Goal: Task Accomplishment & Management: Use online tool/utility

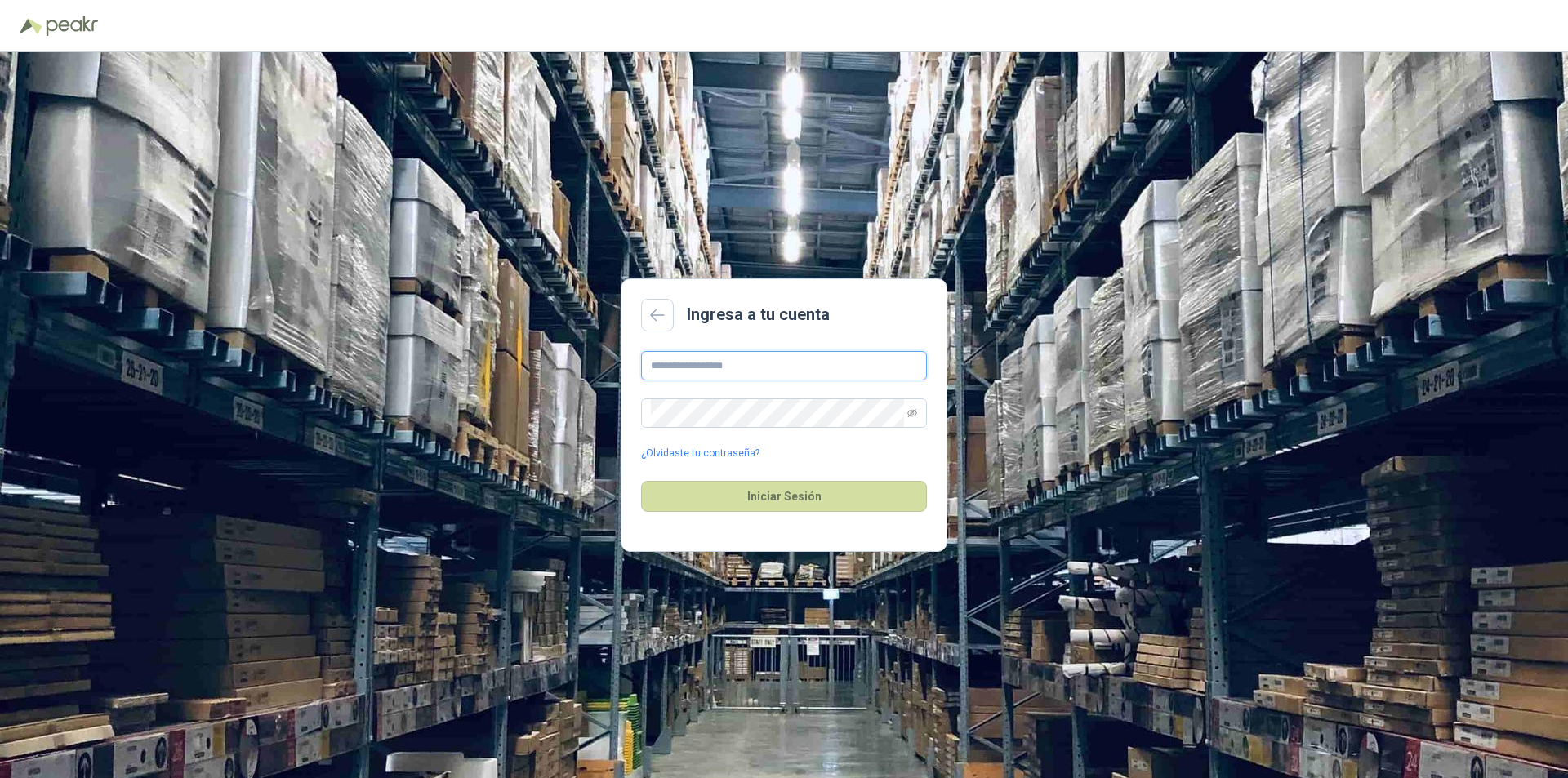
click at [780, 365] on input "text" at bounding box center [783, 365] width 286 height 30
type input "**********"
click at [915, 416] on icon "eye-invisible" at bounding box center [912, 413] width 10 height 10
click at [774, 503] on button "Iniciar Sesión" at bounding box center [783, 496] width 286 height 31
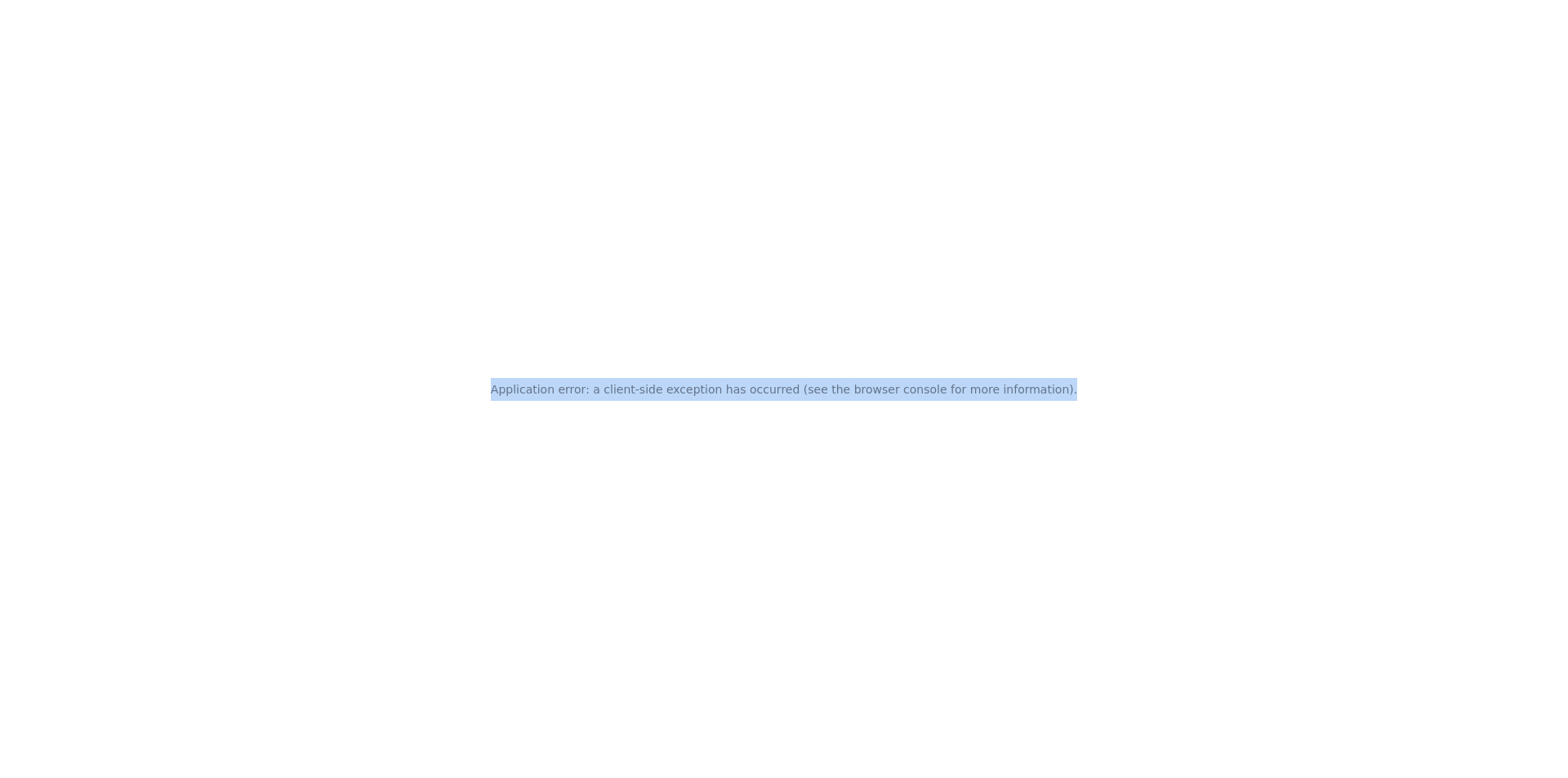
drag, startPoint x: 524, startPoint y: 386, endPoint x: 1075, endPoint y: 398, distance: 551.1
click at [1075, 398] on div "Application error: a client-side exception has occurred (see the browser consol…" at bounding box center [784, 389] width 1568 height 778
copy h2 "Application error: a client-side exception has occurred (see the browser consol…"
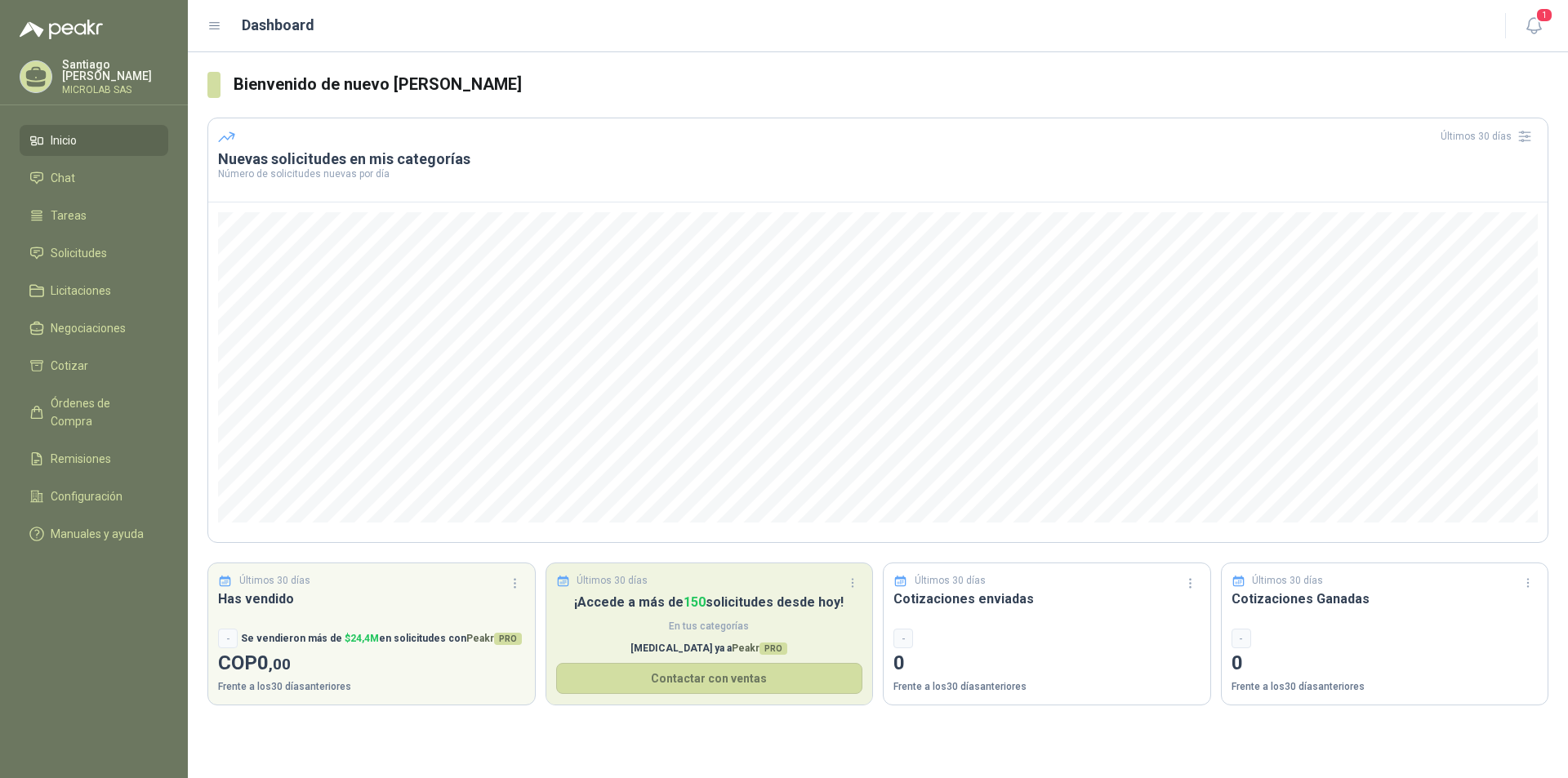
click at [690, 629] on span "En tus categorías" at bounding box center [709, 626] width 307 height 15
click at [690, 600] on span "150" at bounding box center [694, 602] width 22 height 15
drag, startPoint x: 690, startPoint y: 600, endPoint x: 663, endPoint y: 600, distance: 27.0
click at [687, 600] on span "150" at bounding box center [694, 602] width 22 height 15
click at [620, 601] on p "¡Accede a más de 150 solicitudes desde [DATE]!" at bounding box center [709, 601] width 307 height 20
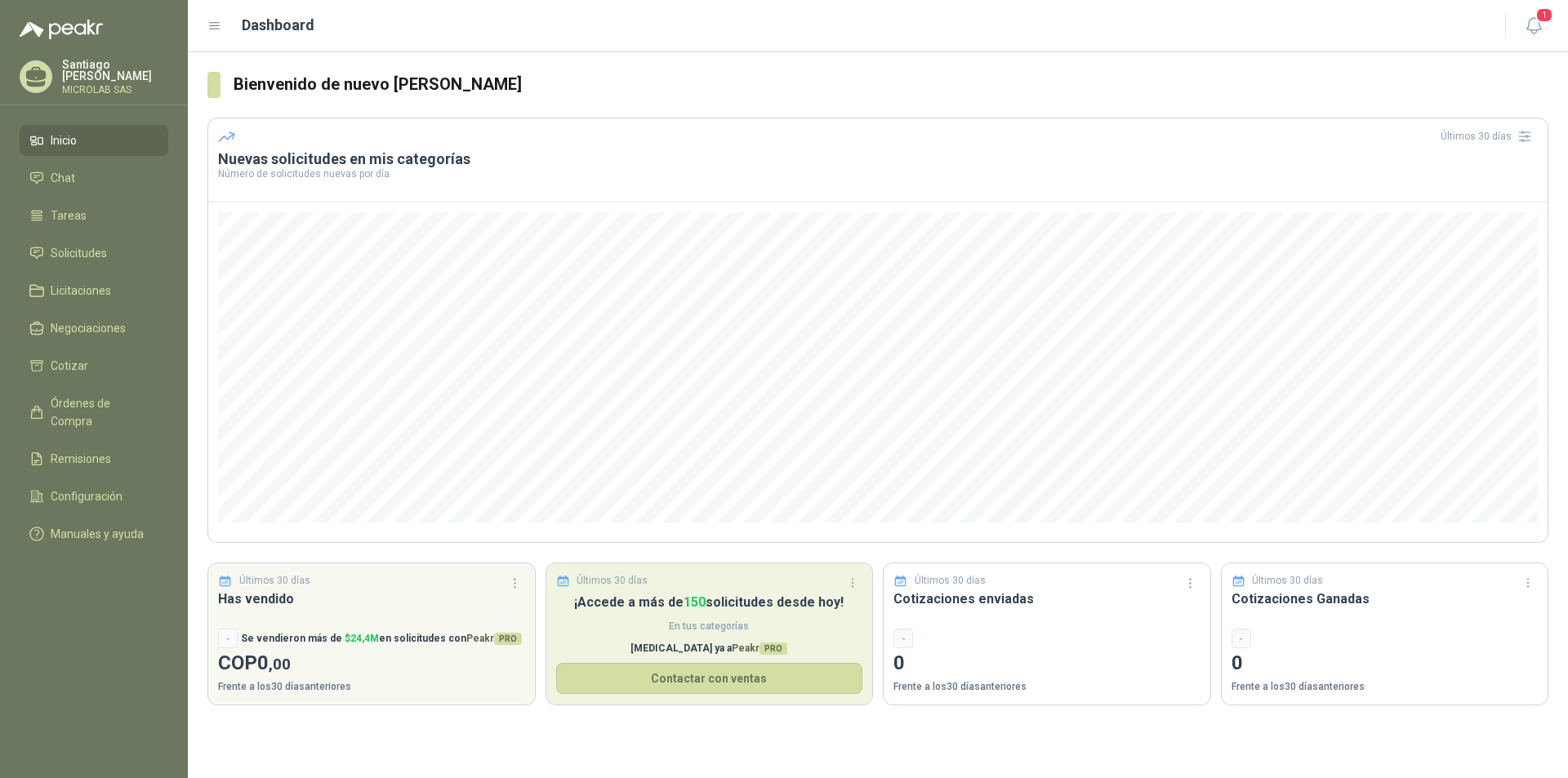
click at [612, 615] on div "¡Accede a más de 150 solicitudes desde [DATE]! En tus categorías [MEDICAL_DATA]…" at bounding box center [709, 648] width 327 height 113
click at [731, 647] on span "Peakr PRO" at bounding box center [759, 648] width 55 height 11
click at [695, 681] on button "Contactar con ventas" at bounding box center [709, 678] width 307 height 31
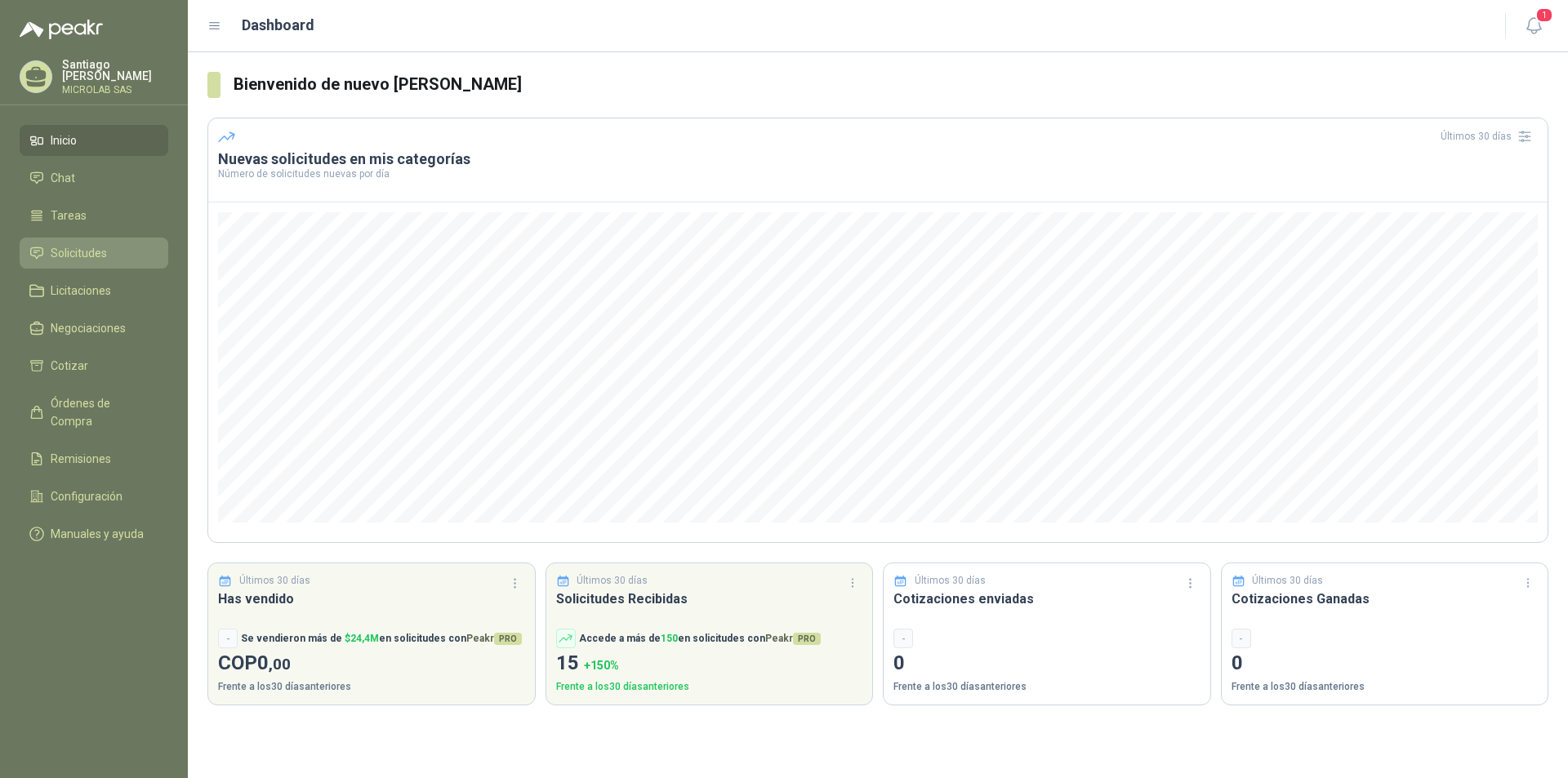
click at [86, 238] on link "Solicitudes" at bounding box center [93, 253] width 148 height 31
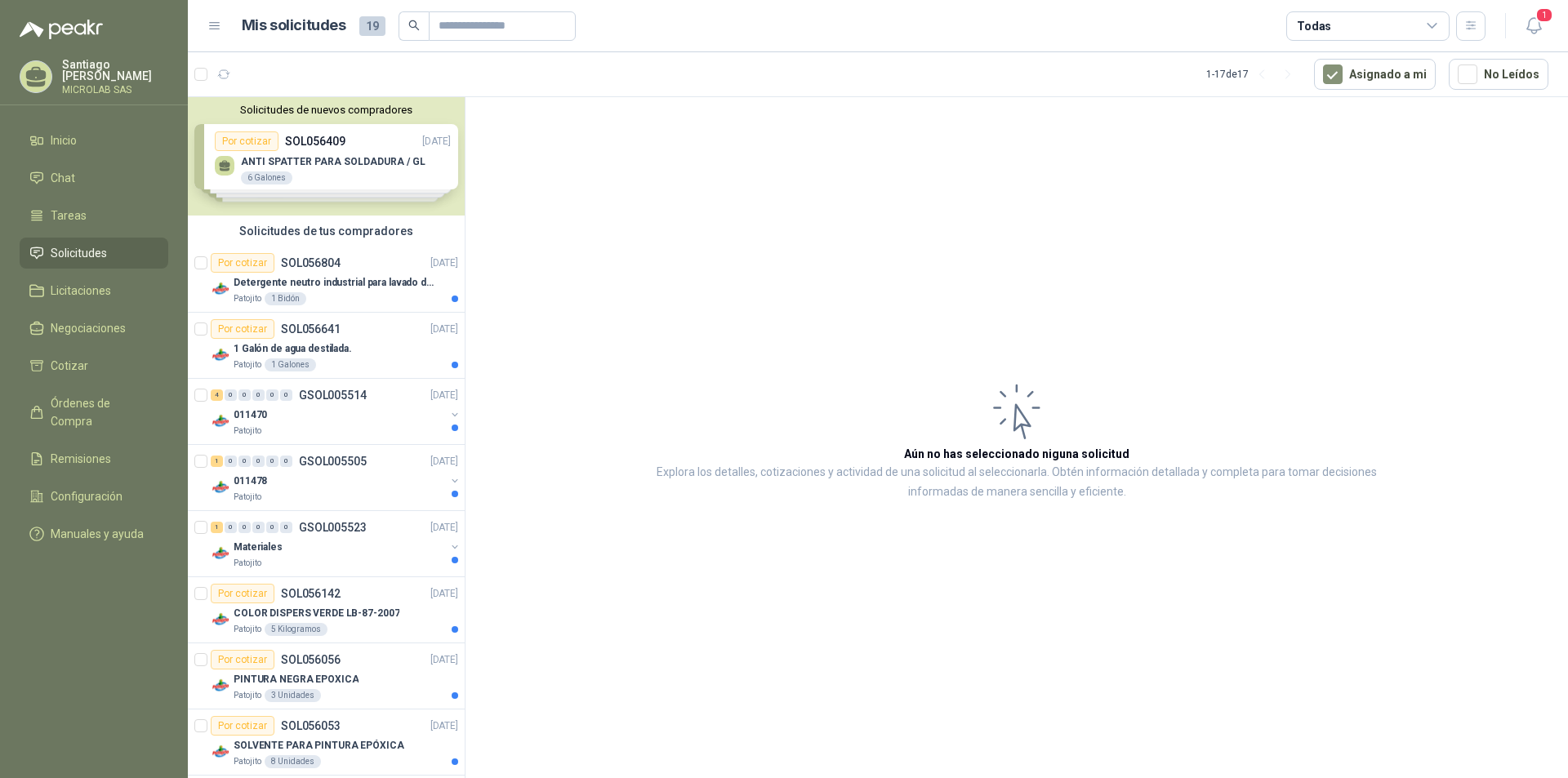
click at [305, 160] on div "Solicitudes de nuevos compradores Por cotizar SOL056409 [DATE] ANTI SPATTER PAR…" at bounding box center [325, 157] width 276 height 119
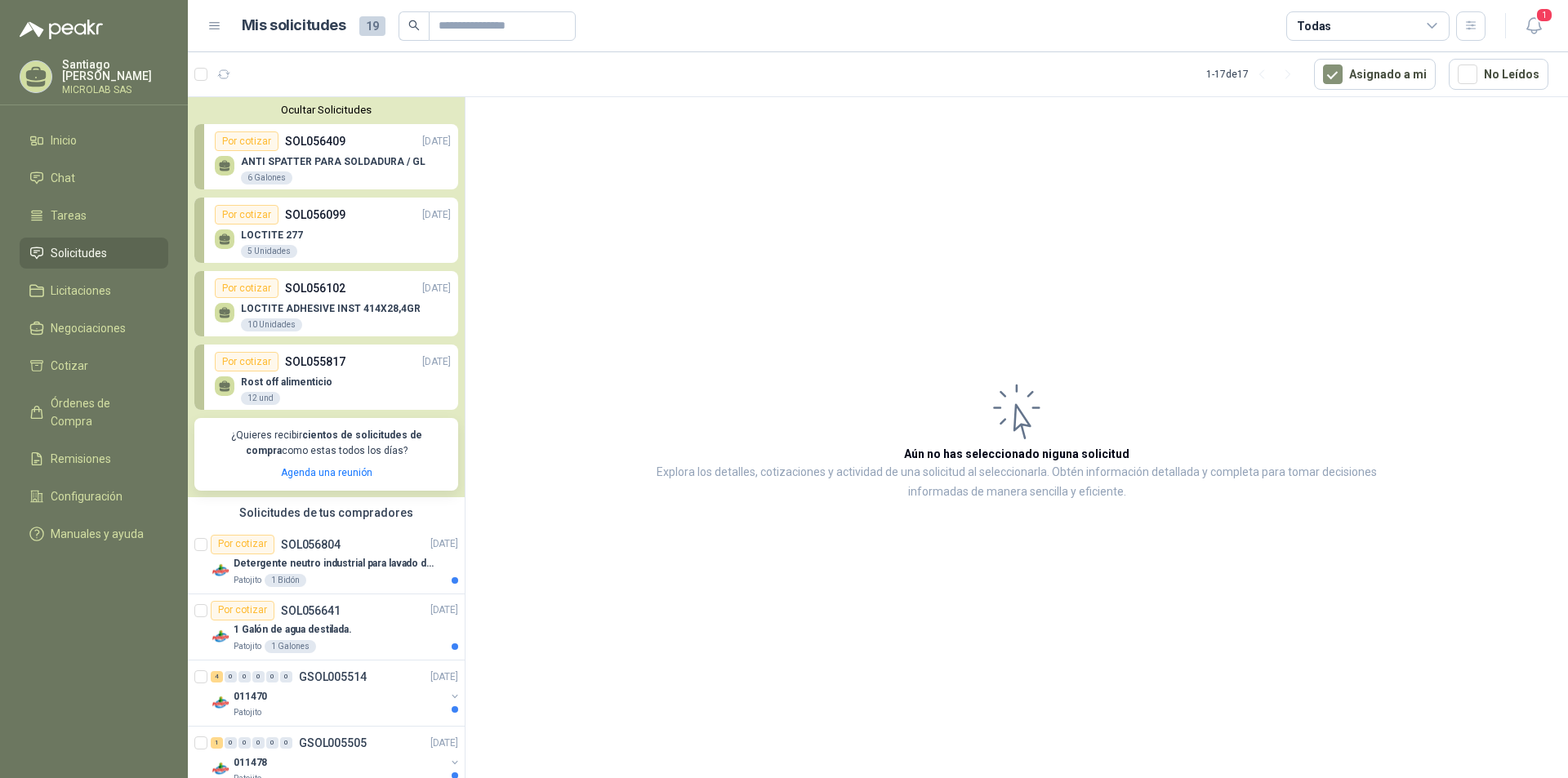
click at [397, 509] on div "Solicitudes de tus compradores" at bounding box center [325, 512] width 276 height 31
click at [470, 516] on article "Aún no has seleccionado niguna solicitud Explora los detalles, cotizaciones y a…" at bounding box center [1016, 441] width 1102 height 686
click at [574, 456] on article "Aún no has seleccionado niguna solicitud Explora los detalles, cotizaciones y a…" at bounding box center [1016, 441] width 1102 height 686
click at [95, 258] on span "Solicitudes" at bounding box center [78, 252] width 56 height 18
click at [101, 244] on span "Solicitudes" at bounding box center [78, 252] width 56 height 18
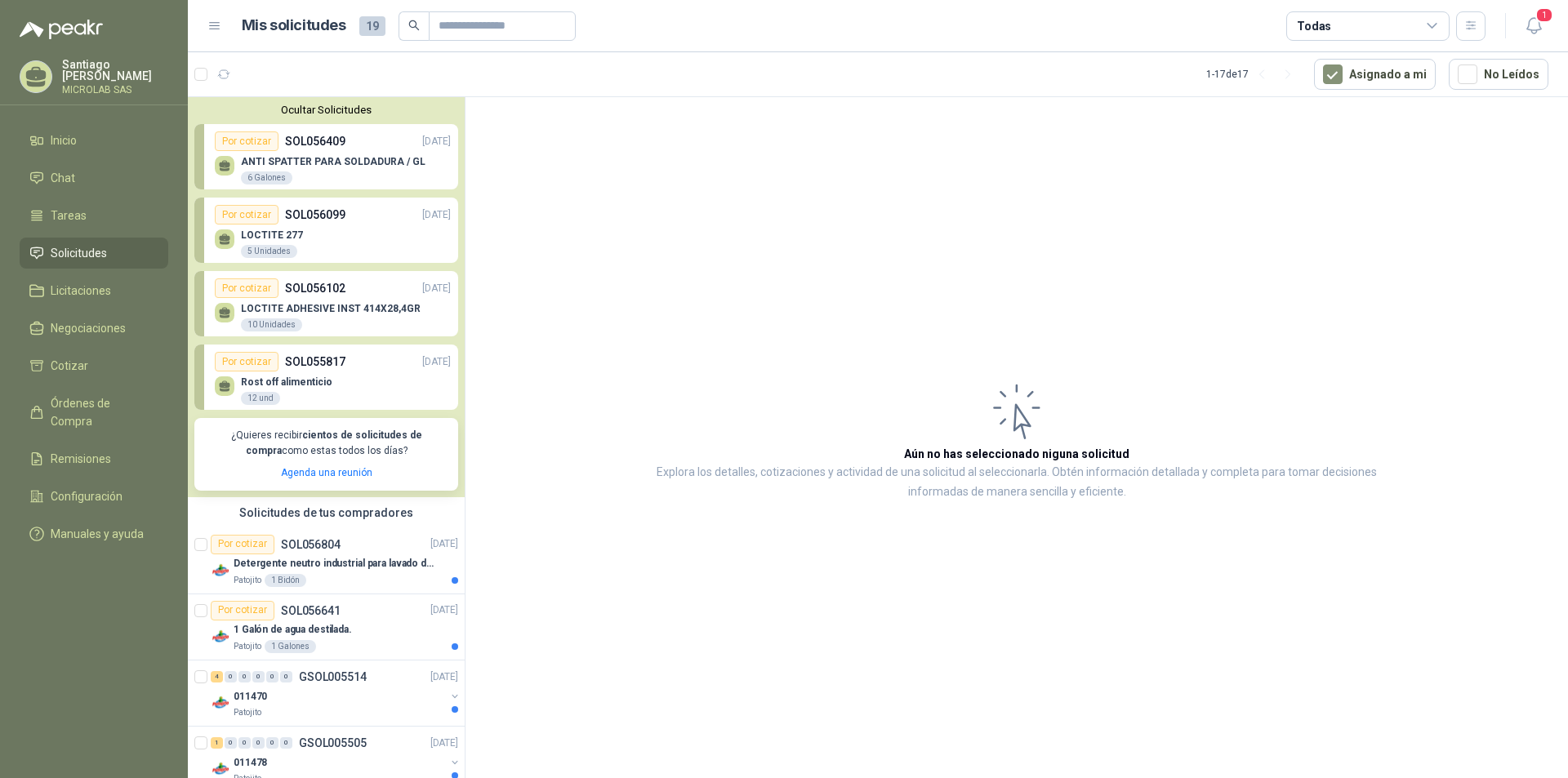
click at [53, 303] on ul "Inicio Chat Tareas Solicitudes Licitaciones Negociaciones Cotizar Órdenes de Co…" at bounding box center [94, 340] width 187 height 431
click at [59, 282] on span "Licitaciones" at bounding box center [80, 291] width 60 height 18
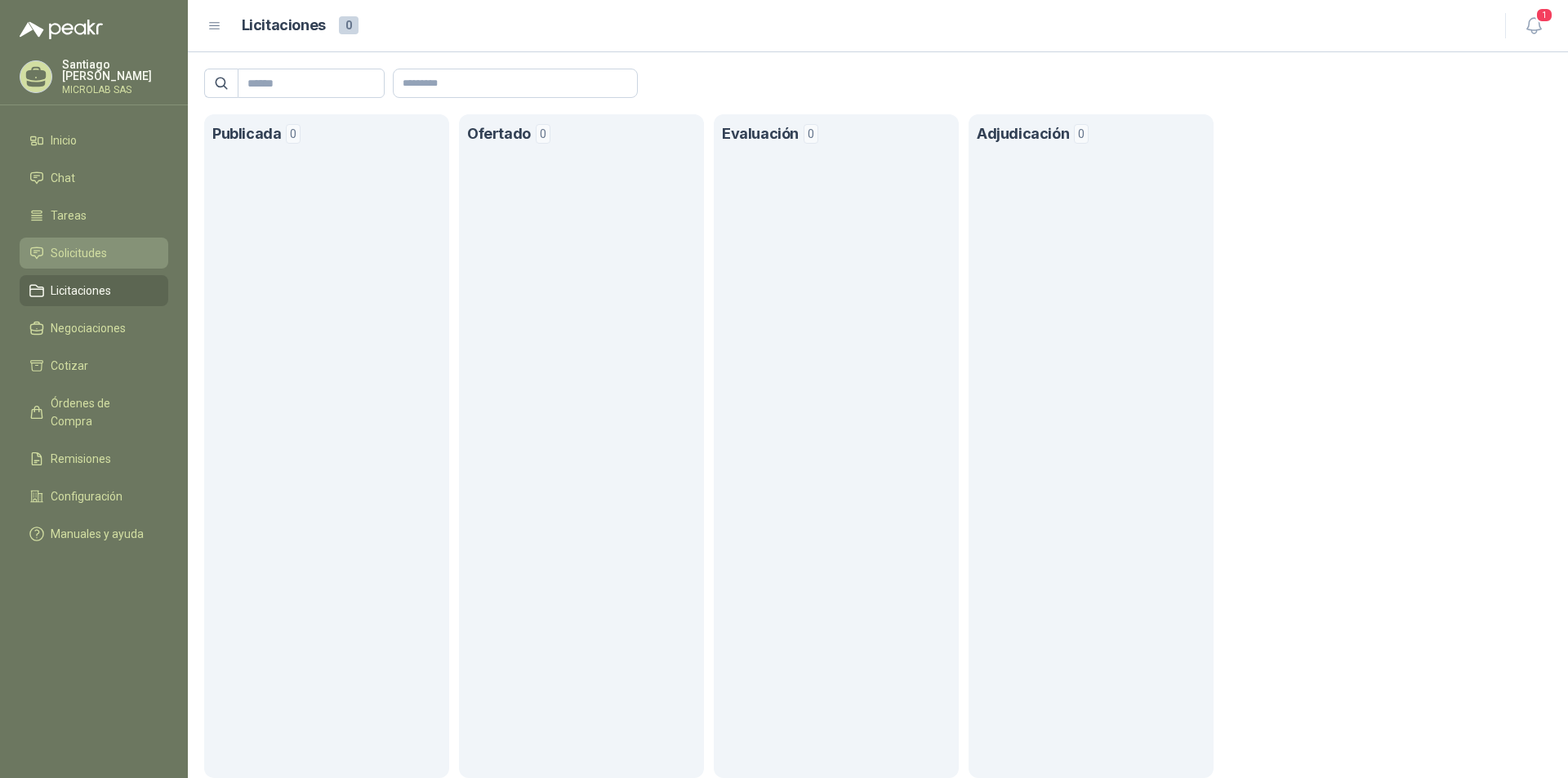
click at [83, 259] on link "Solicitudes" at bounding box center [93, 253] width 148 height 31
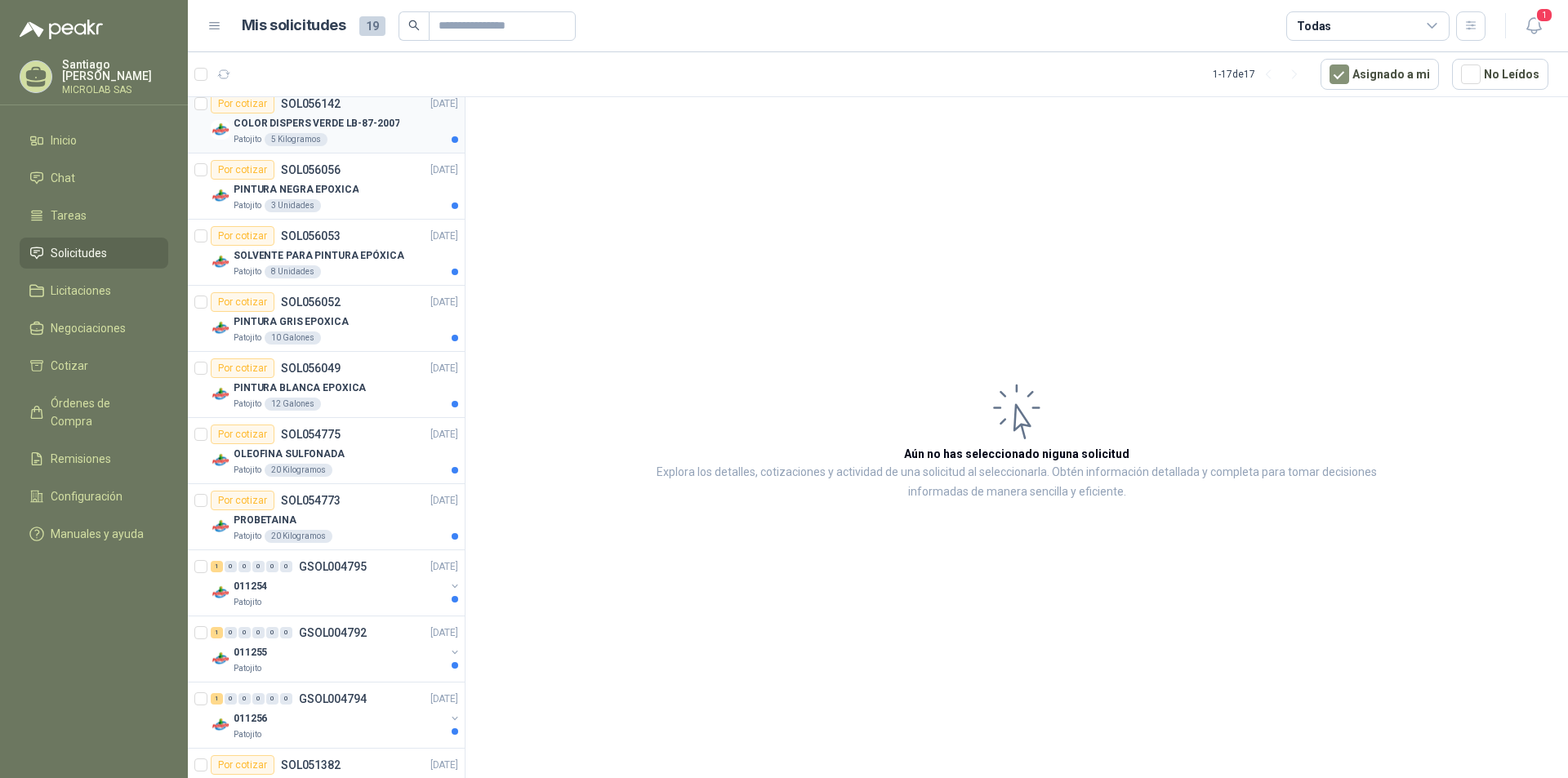
scroll to position [610, 0]
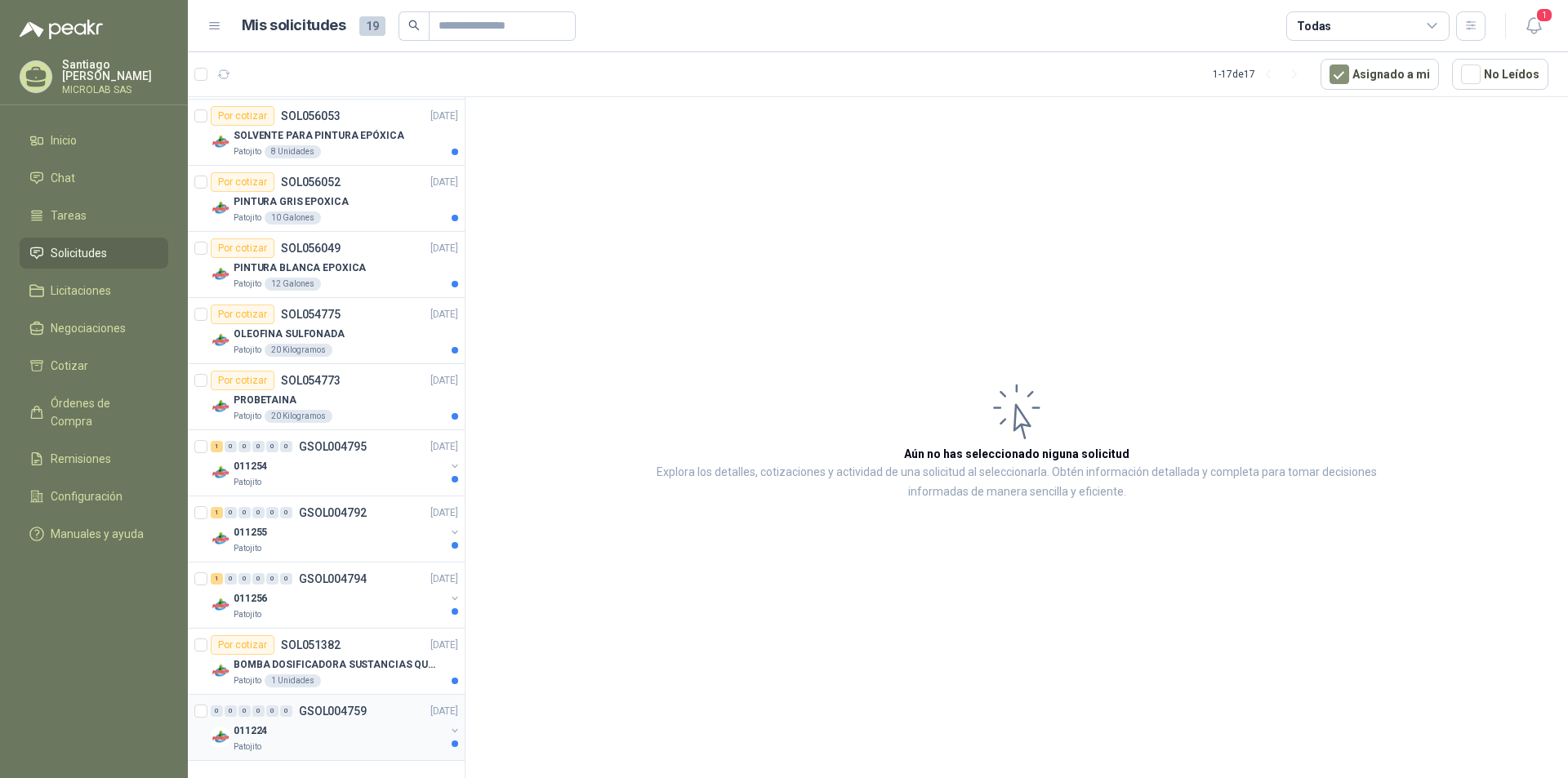
click at [343, 705] on p "GSOL004759" at bounding box center [333, 711] width 68 height 11
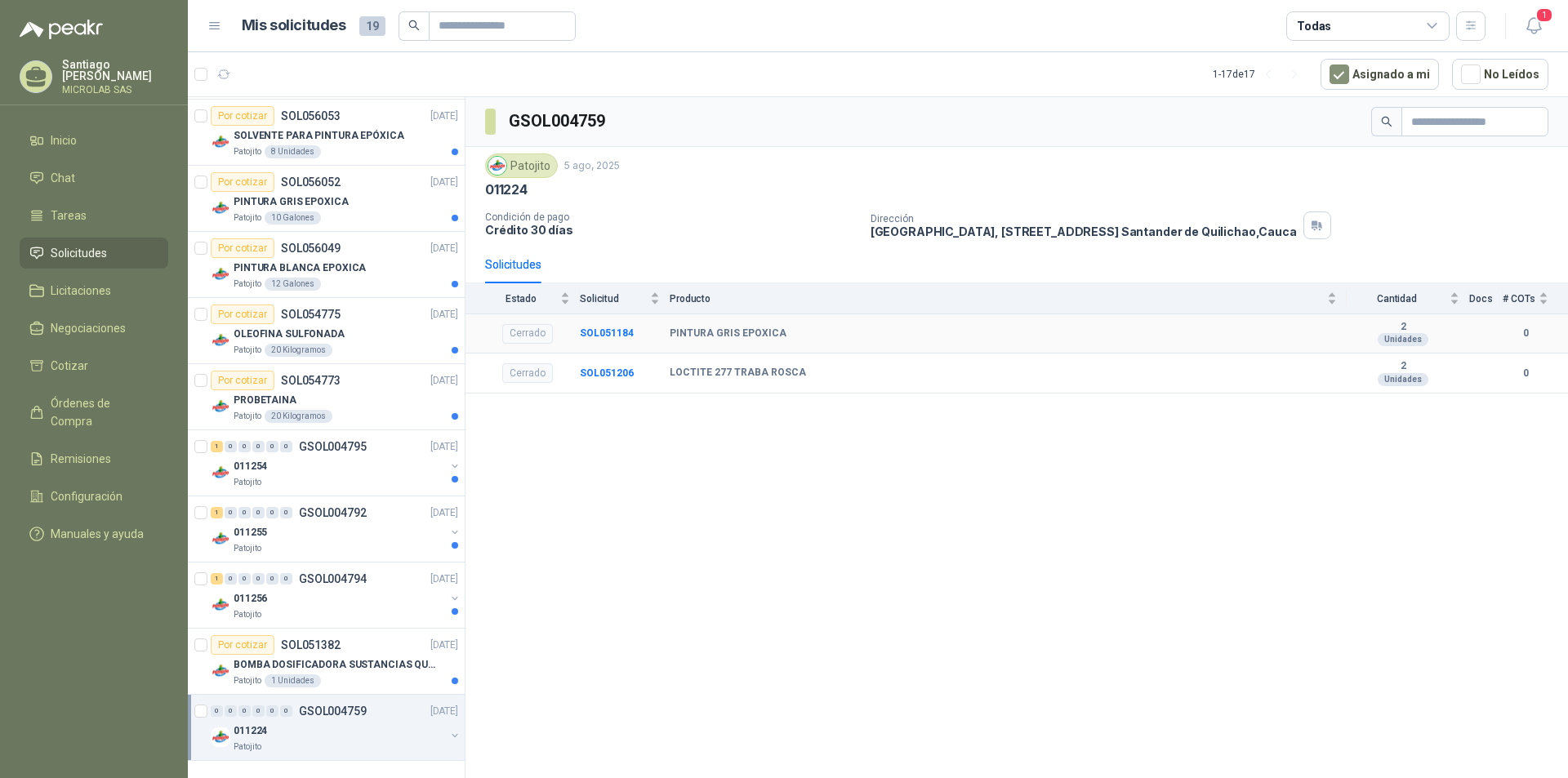
click at [816, 336] on div "PINTURA GRIS EPOXICA" at bounding box center [1003, 334] width 667 height 13
click at [814, 336] on div "PINTURA GRIS EPOXICA" at bounding box center [1003, 334] width 667 height 13
click at [736, 331] on b "PINTURA GRIS EPOXICA" at bounding box center [728, 334] width 117 height 13
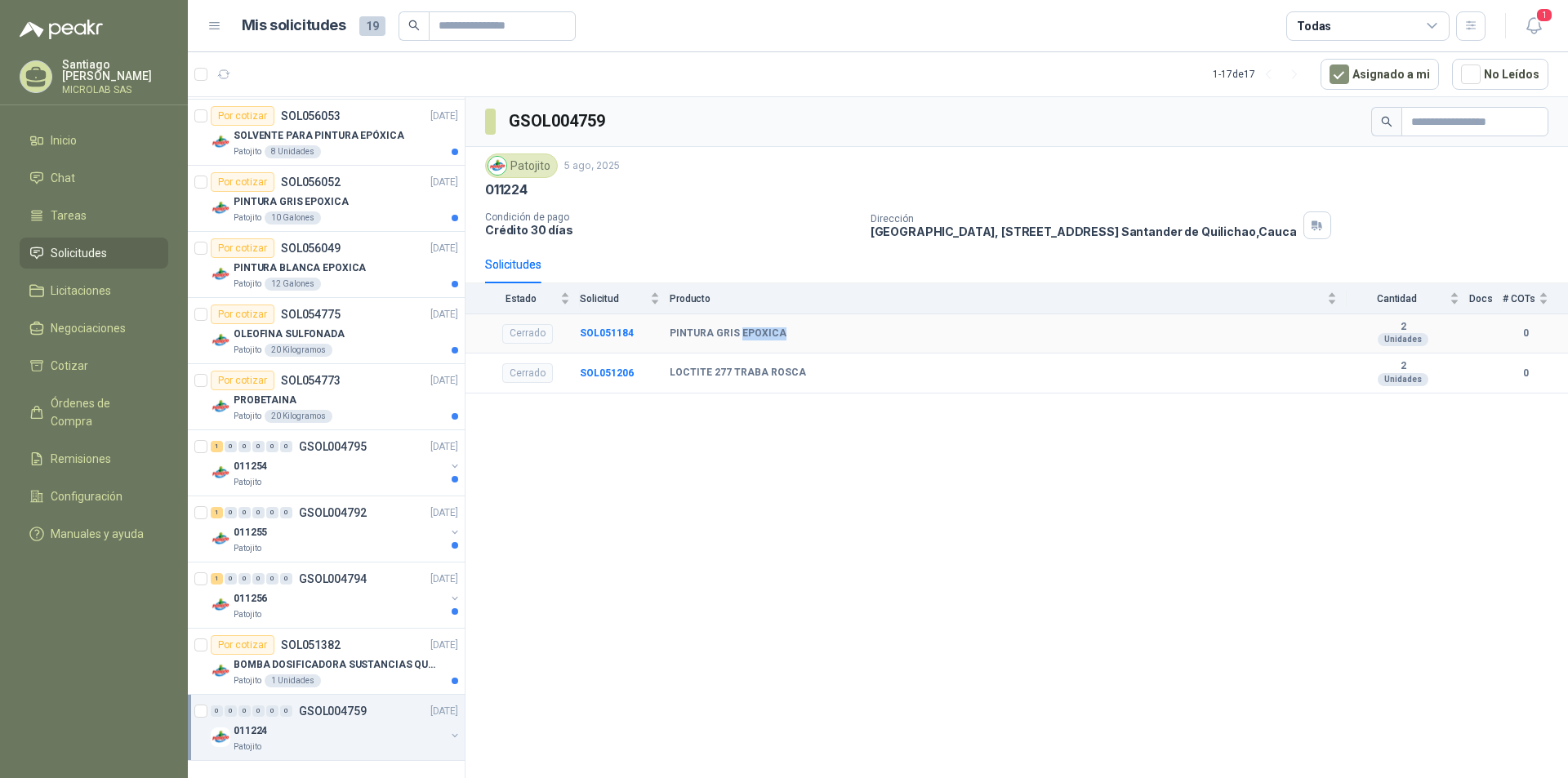
click at [736, 335] on b "PINTURA GRIS EPOXICA" at bounding box center [728, 334] width 117 height 13
click at [323, 657] on p "BOMBA DOSIFICADORA SUSTANCIAS QUIMICAS" at bounding box center [335, 664] width 204 height 15
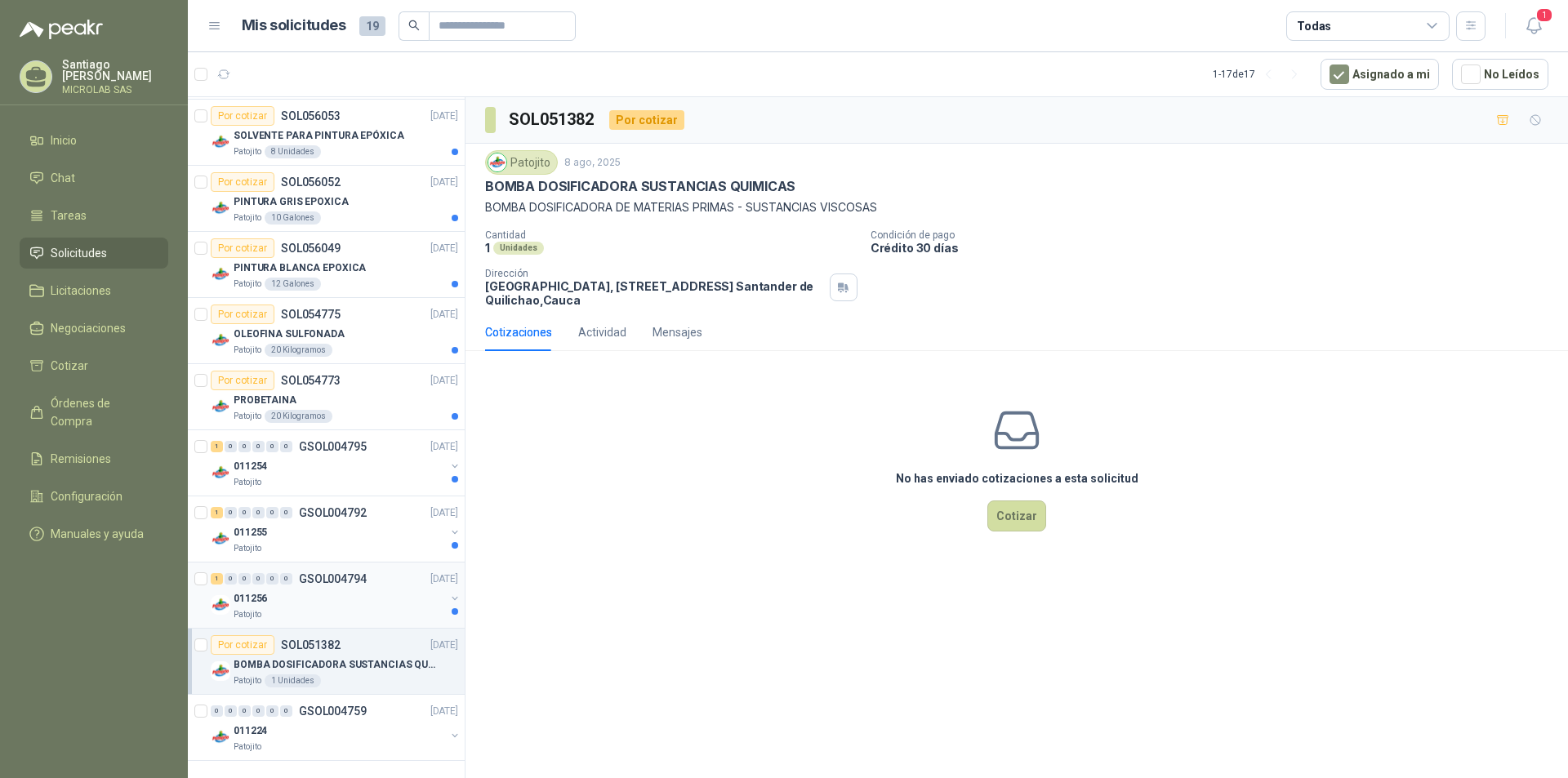
click at [294, 608] on div "Patojito" at bounding box center [338, 615] width 211 height 13
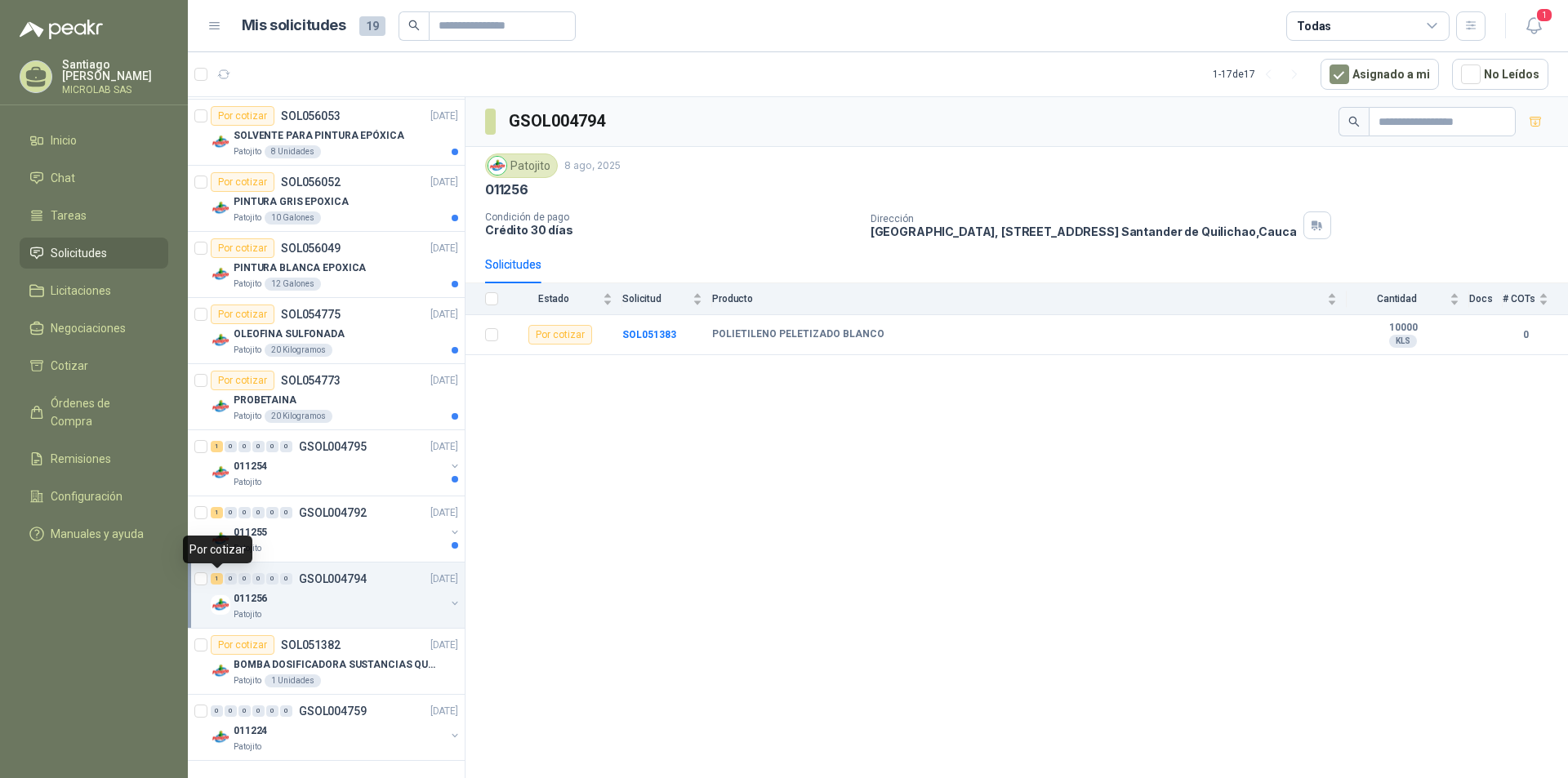
click at [212, 576] on div "1" at bounding box center [216, 578] width 12 height 11
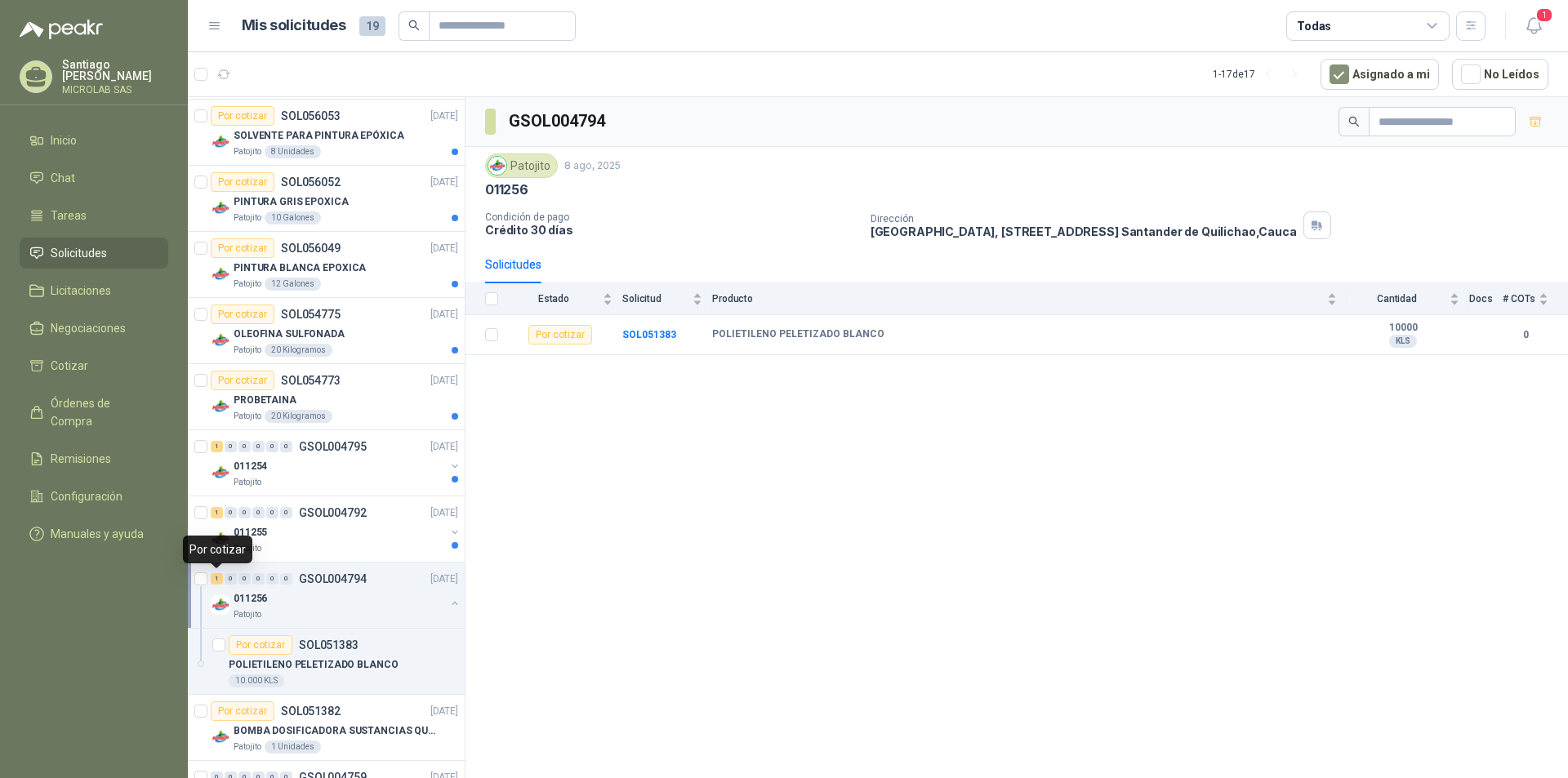
click at [214, 577] on div "1" at bounding box center [216, 578] width 12 height 11
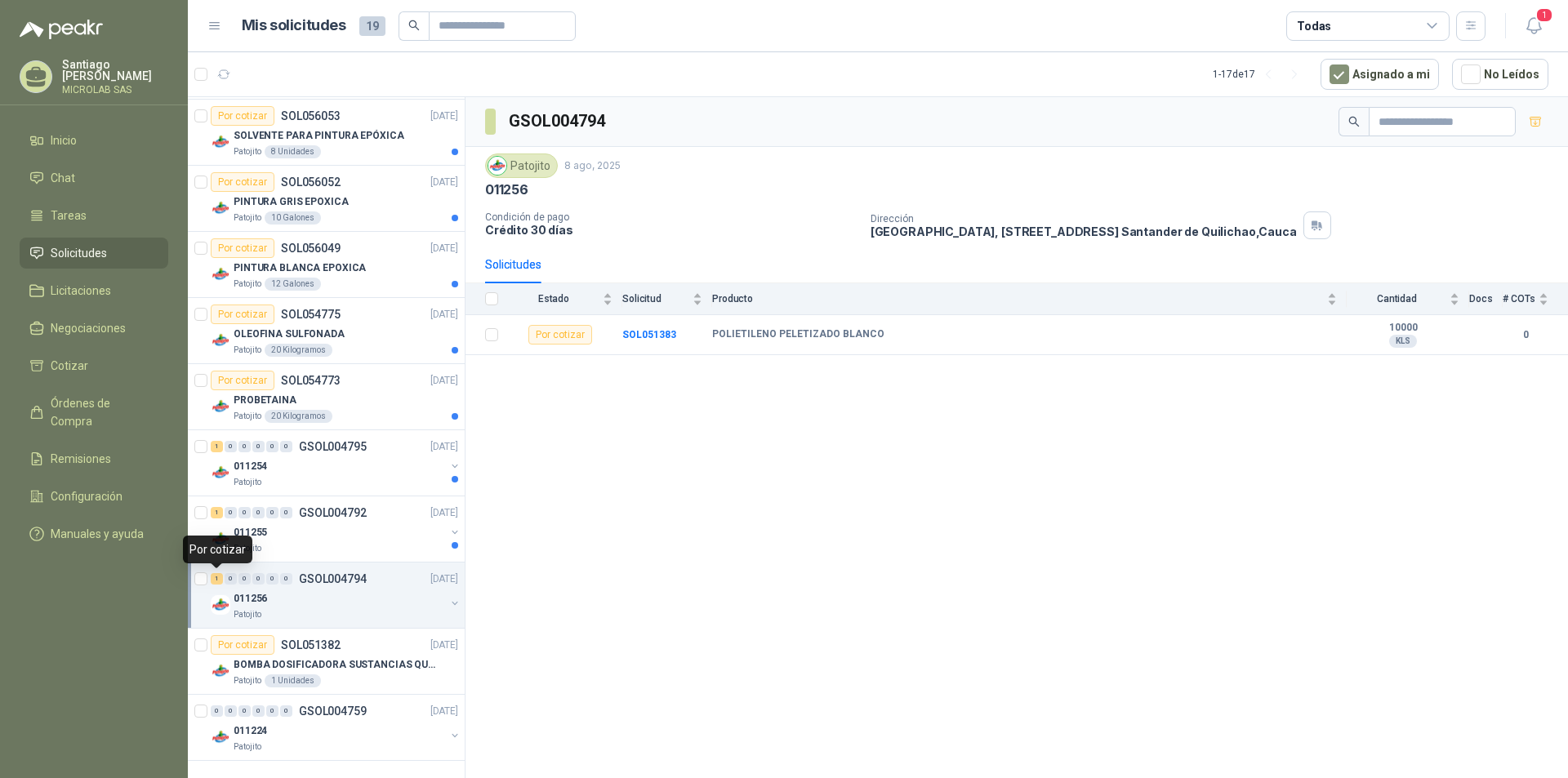
click at [214, 577] on div "1" at bounding box center [216, 578] width 12 height 11
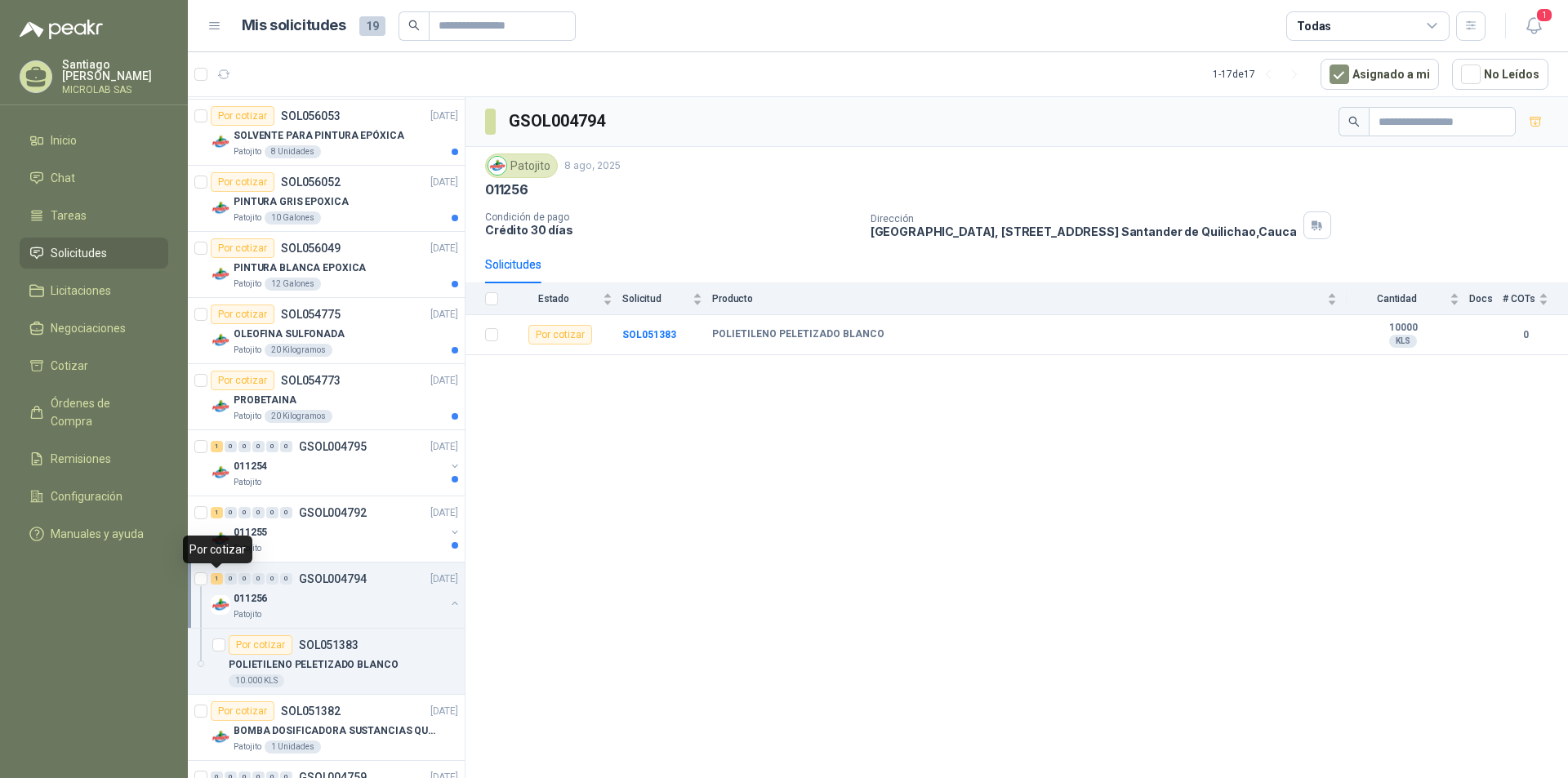
click at [214, 577] on div "1" at bounding box center [216, 578] width 12 height 11
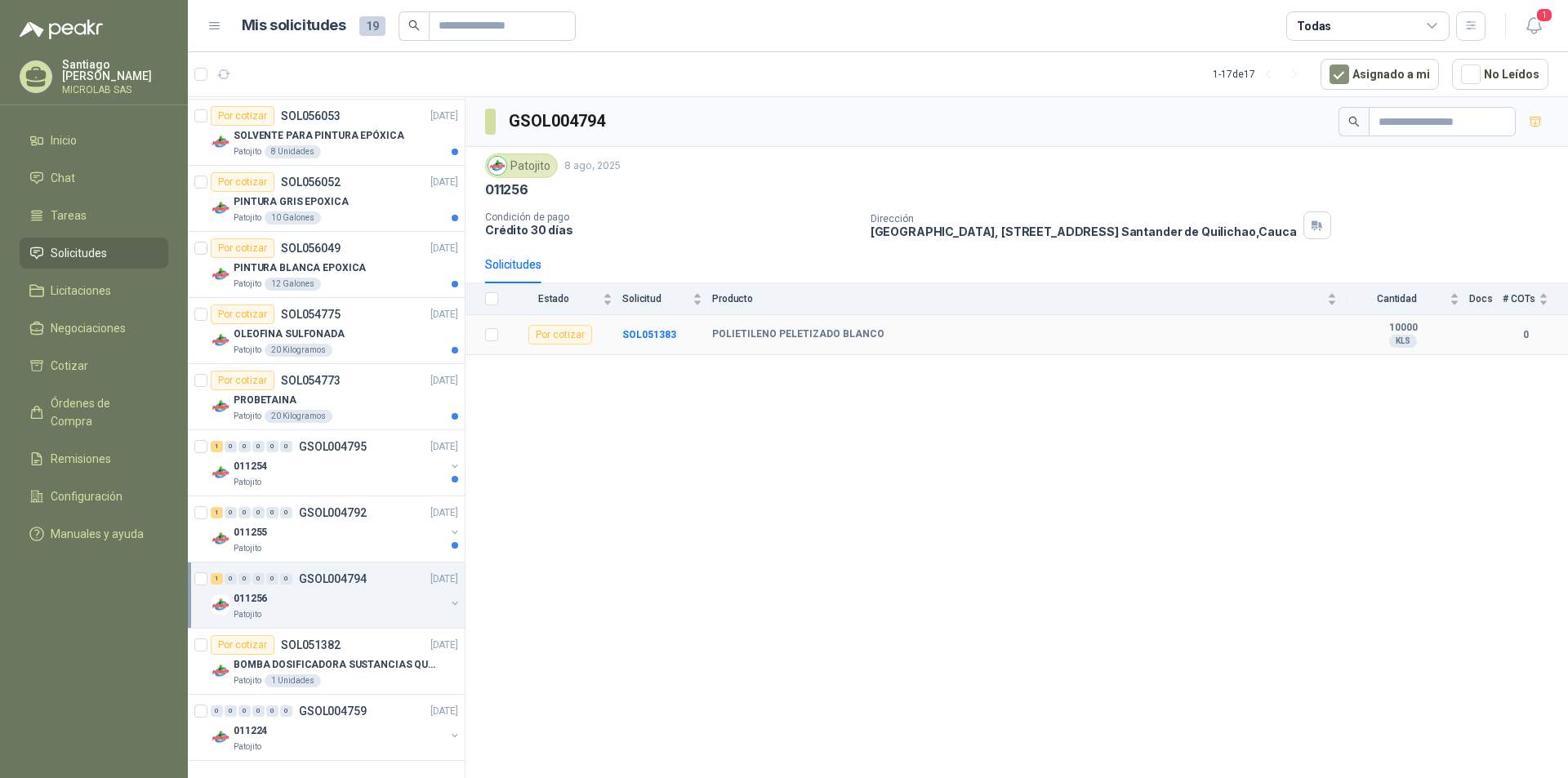
click at [852, 333] on b "POLIETILENO PELETIZADO BLANCO" at bounding box center [798, 335] width 172 height 13
click at [848, 336] on b "POLIETILENO PELETIZADO BLANCO" at bounding box center [798, 335] width 172 height 13
click at [834, 335] on b "POLIETILENO PELETIZADO BLANCO" at bounding box center [798, 335] width 172 height 13
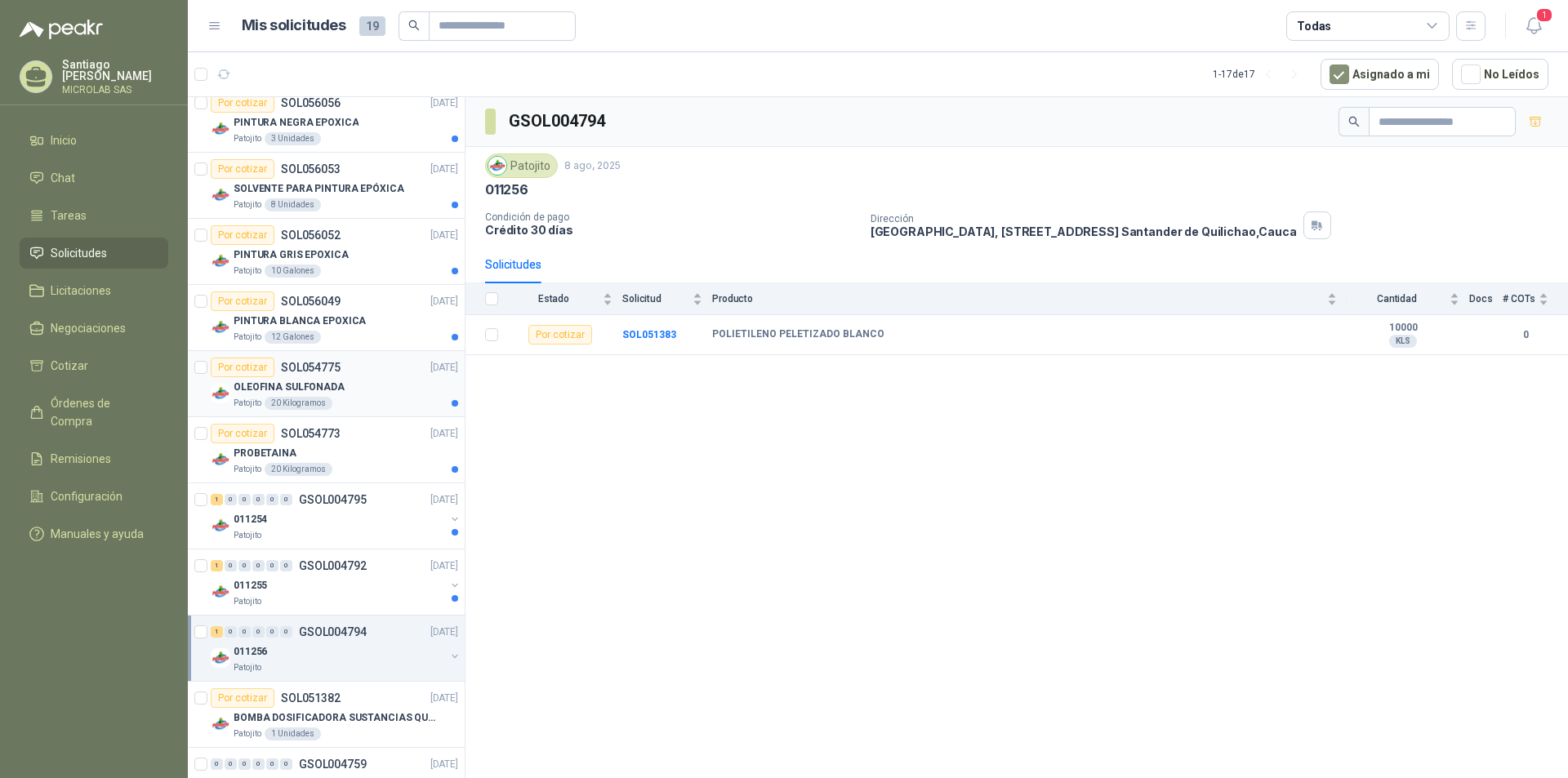
scroll to position [529, 0]
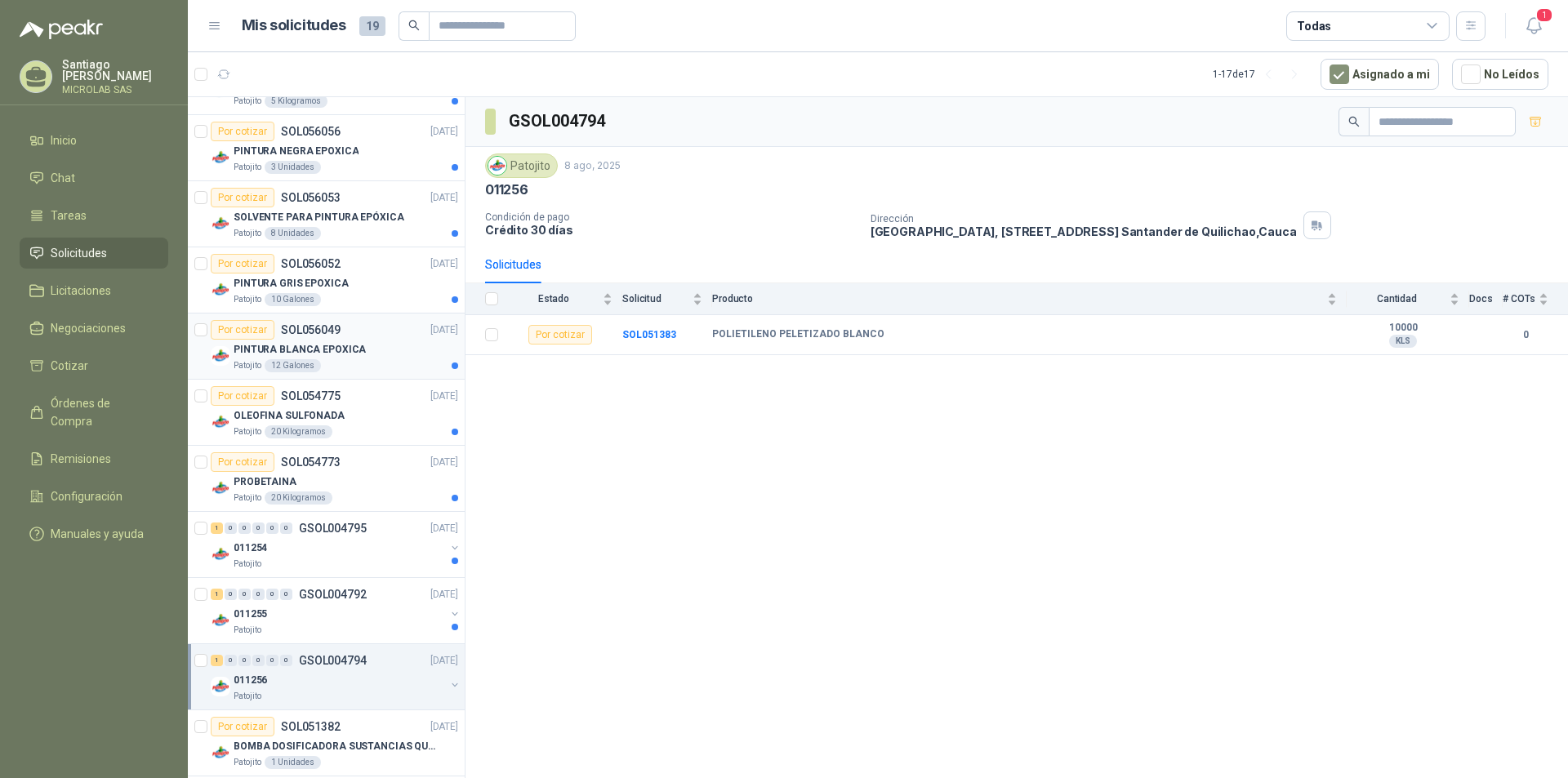
click at [298, 340] on div "PINTURA BLANCA EPOXICA" at bounding box center [345, 349] width 225 height 19
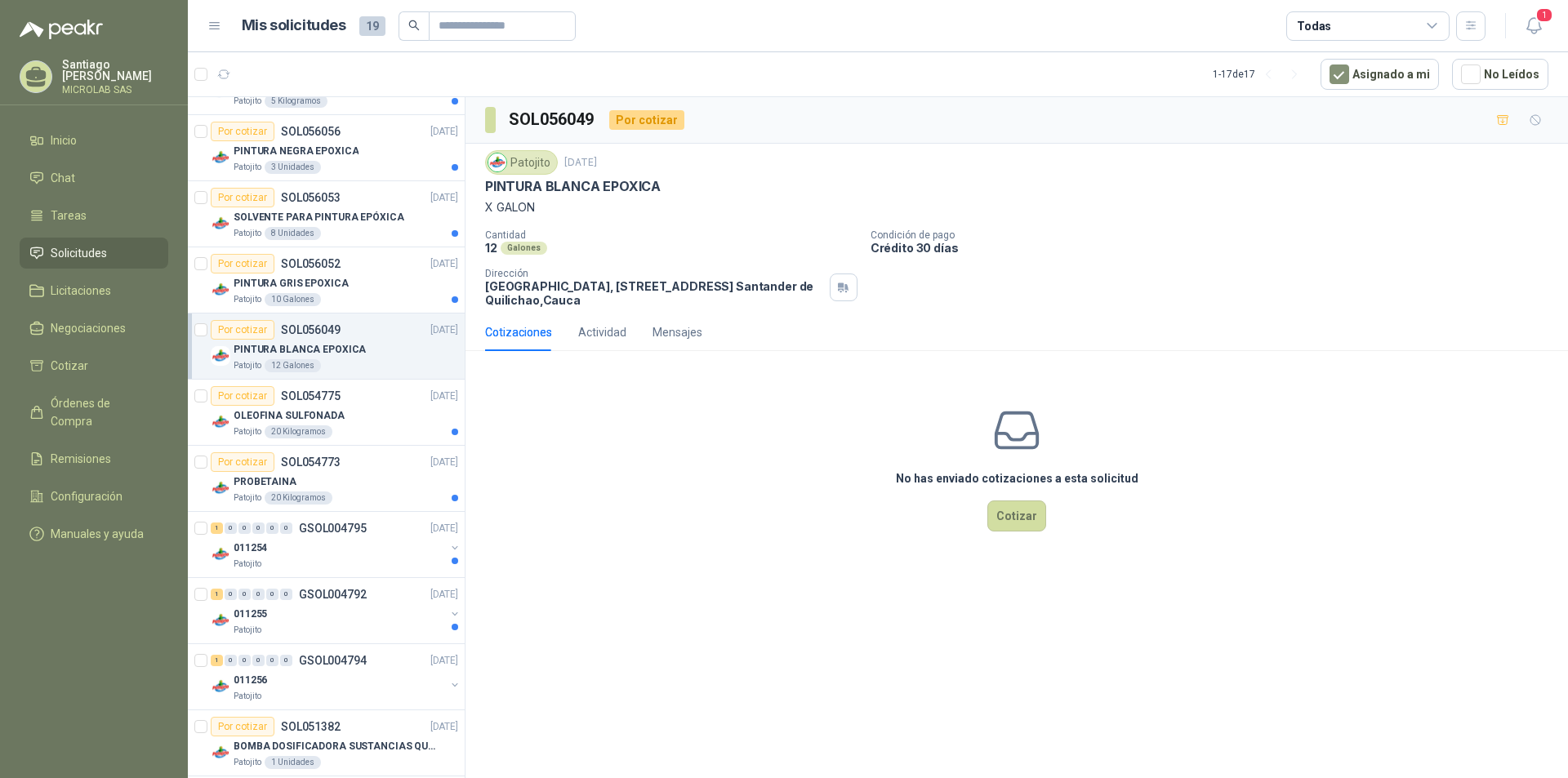
click at [254, 329] on div "Por cotizar" at bounding box center [242, 330] width 64 height 19
